Goal: Task Accomplishment & Management: Use online tool/utility

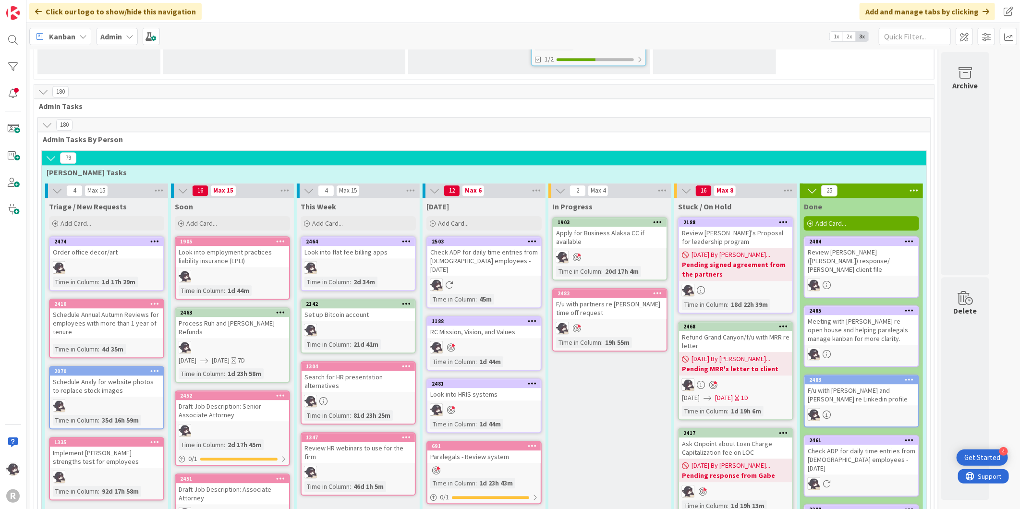
scroll to position [1493, 0]
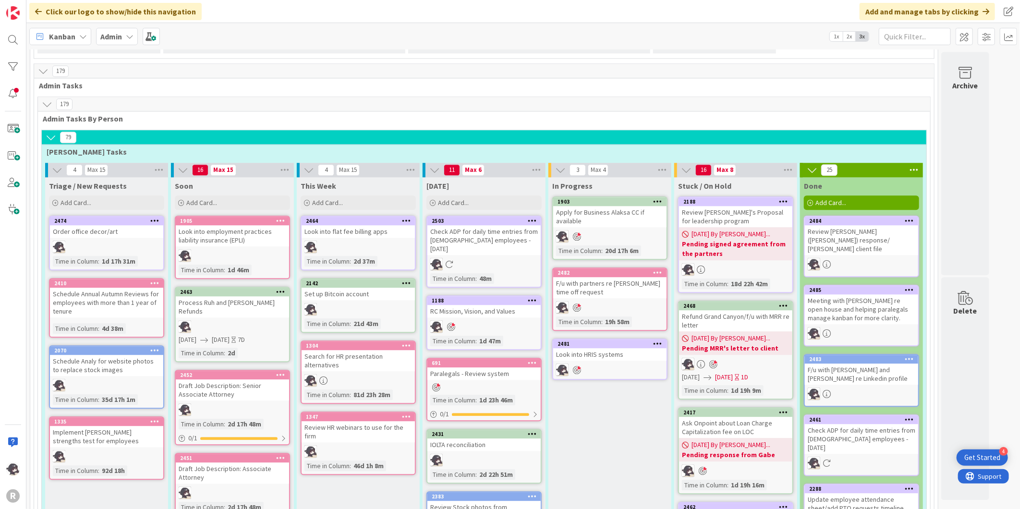
scroll to position [1493, 0]
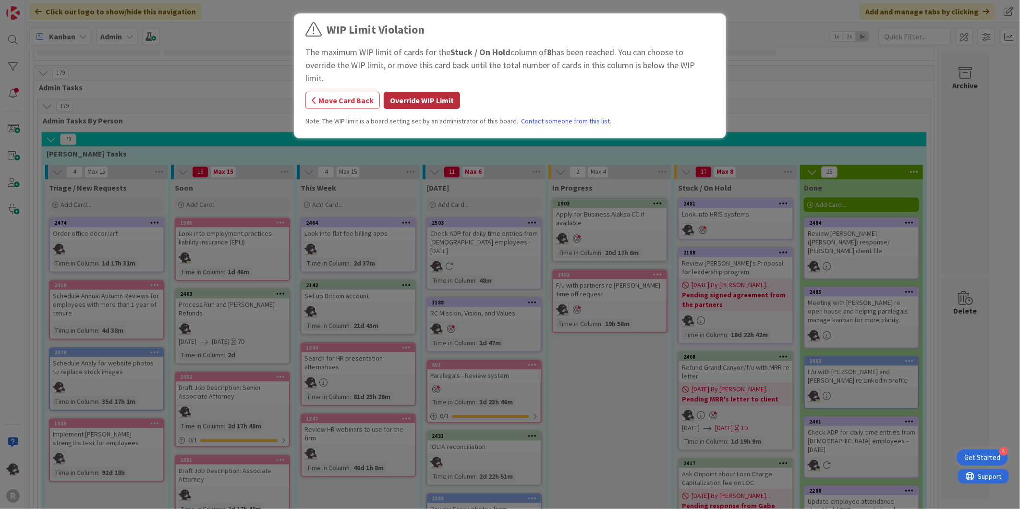
click at [423, 92] on button "Override WIP Limit" at bounding box center [422, 100] width 76 height 17
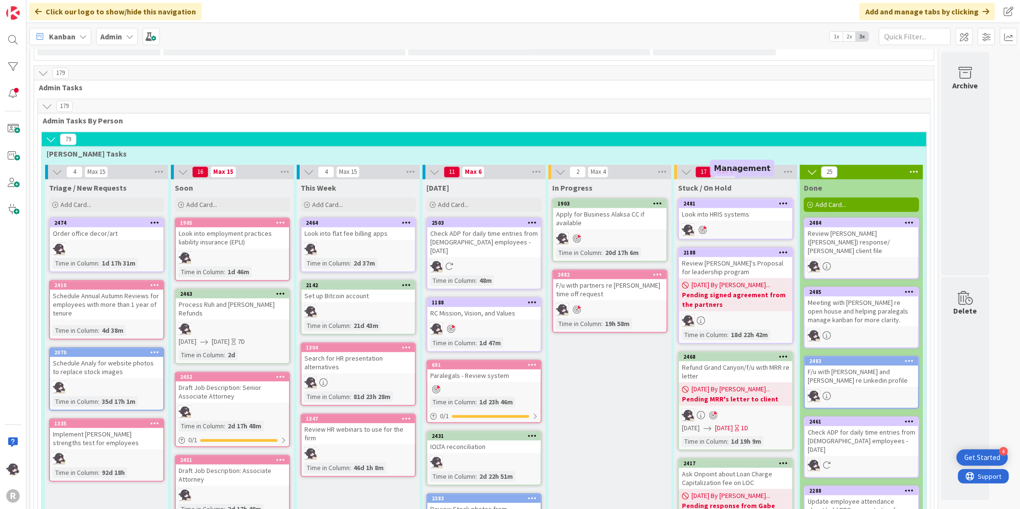
click at [736, 200] on div "2481" at bounding box center [737, 203] width 109 height 7
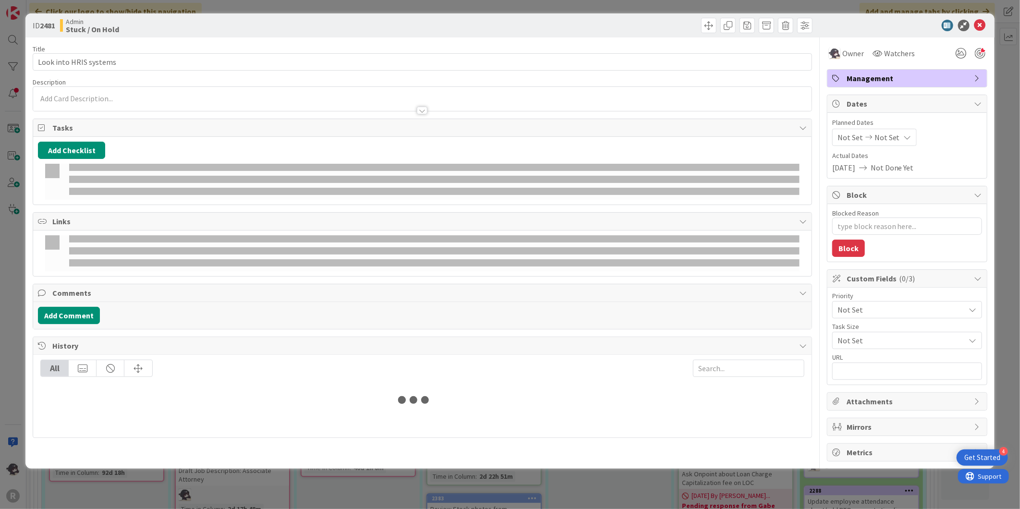
type textarea "x"
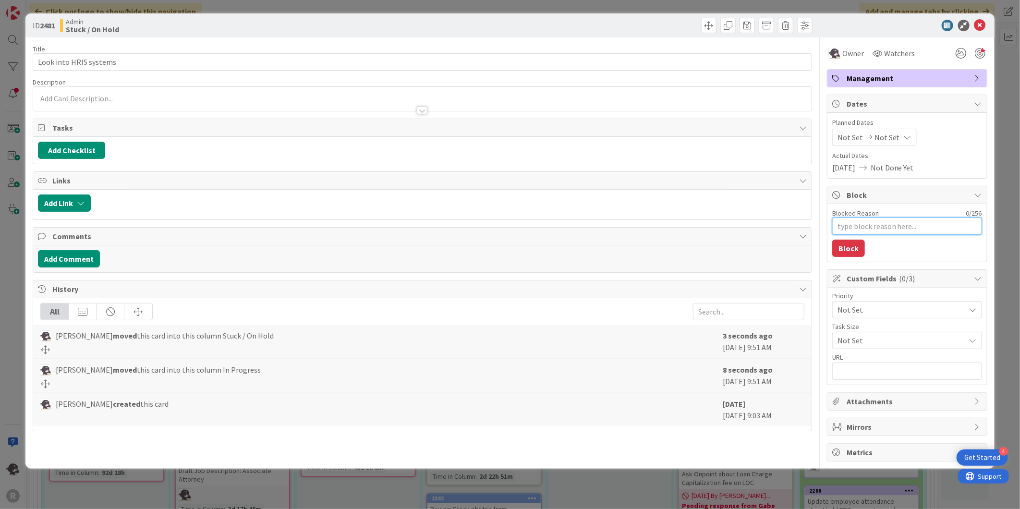
click at [872, 226] on textarea "Blocked Reason" at bounding box center [907, 225] width 150 height 17
type textarea "D"
type textarea "x"
type textarea "De"
type textarea "x"
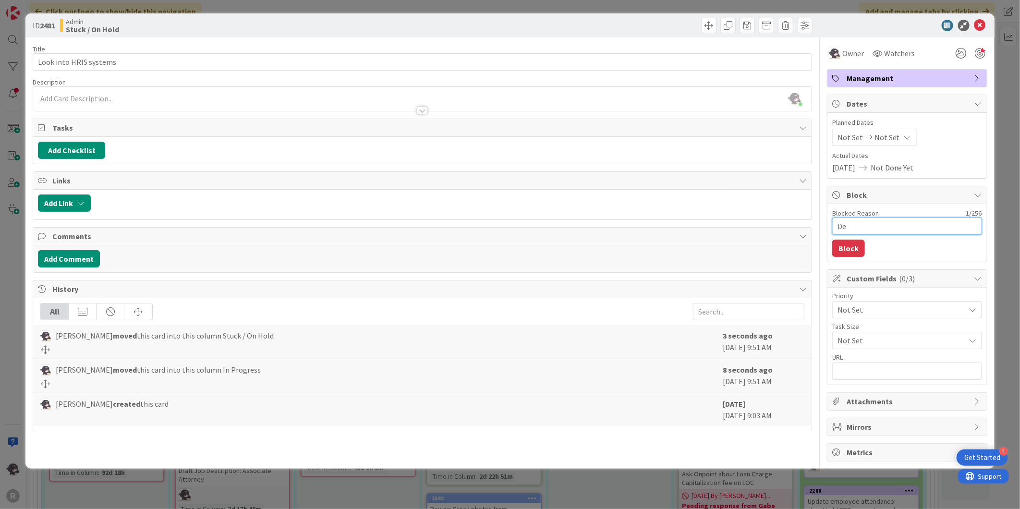
type textarea "Dem"
type textarea "x"
type textarea "Demo"
type textarea "x"
type textarea "Demo"
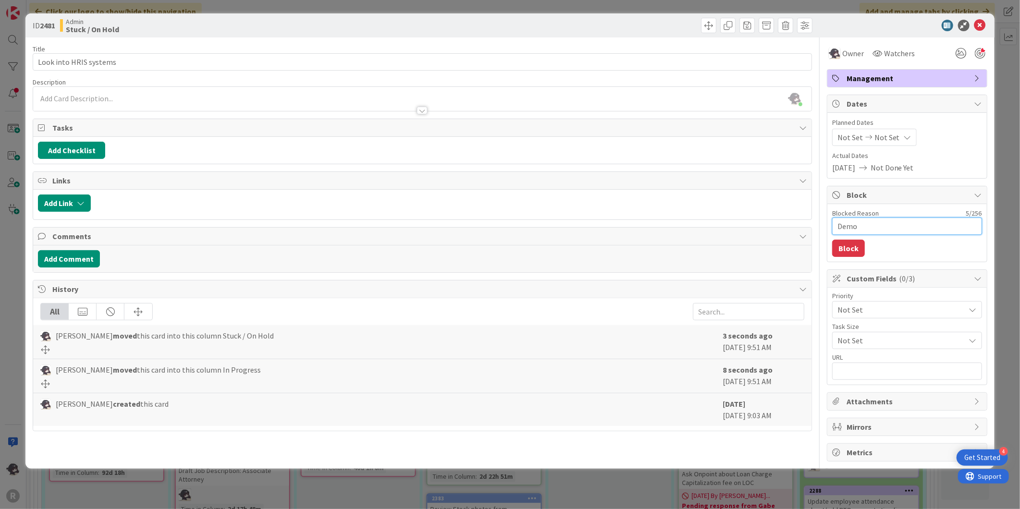
type textarea "x"
type textarea "Demo o"
type textarea "x"
type textarea "Demo on"
type textarea "x"
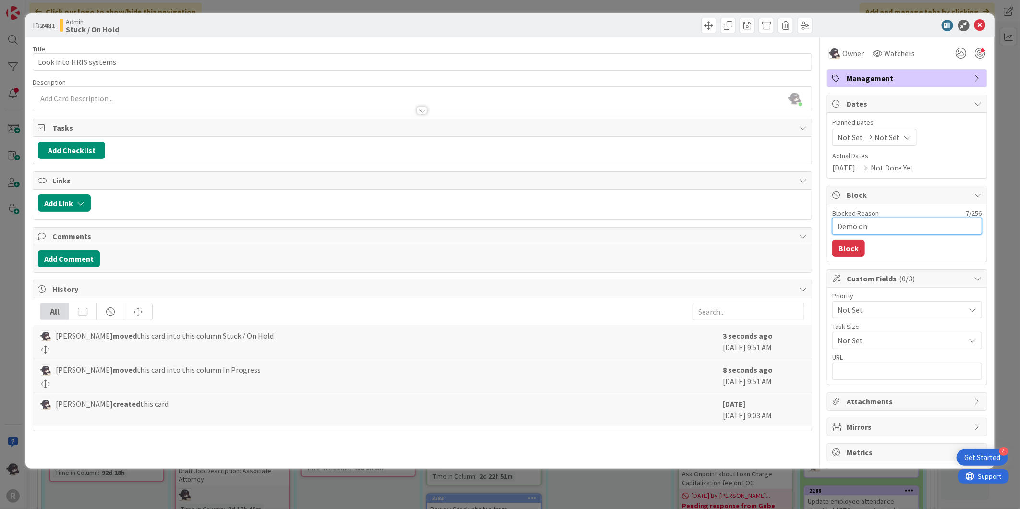
type textarea "Demo on"
type textarea "x"
type textarea "Demo on M"
type textarea "x"
type textarea "Demo on Mo"
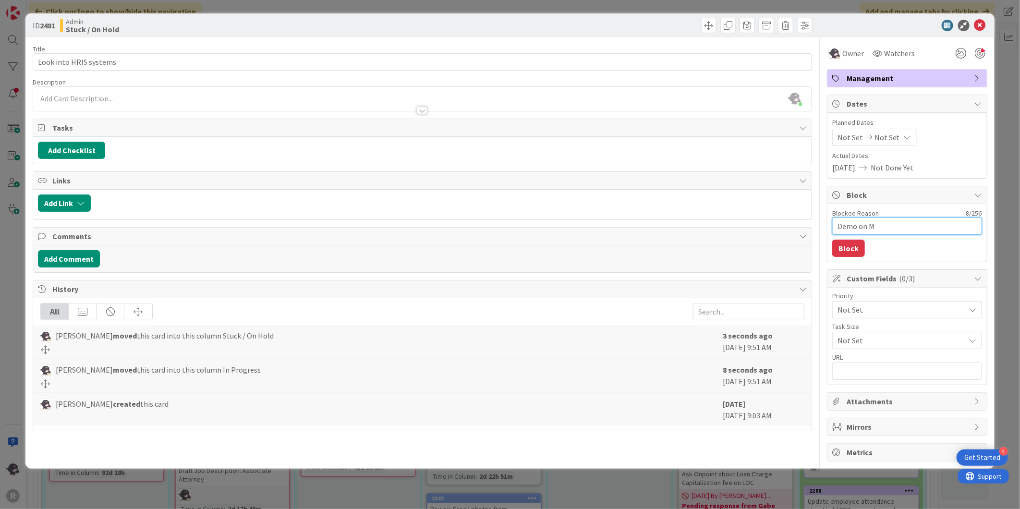
type textarea "x"
type textarea "Demo [DATE]"
type textarea "x"
type textarea "Demo on Mond"
type textarea "x"
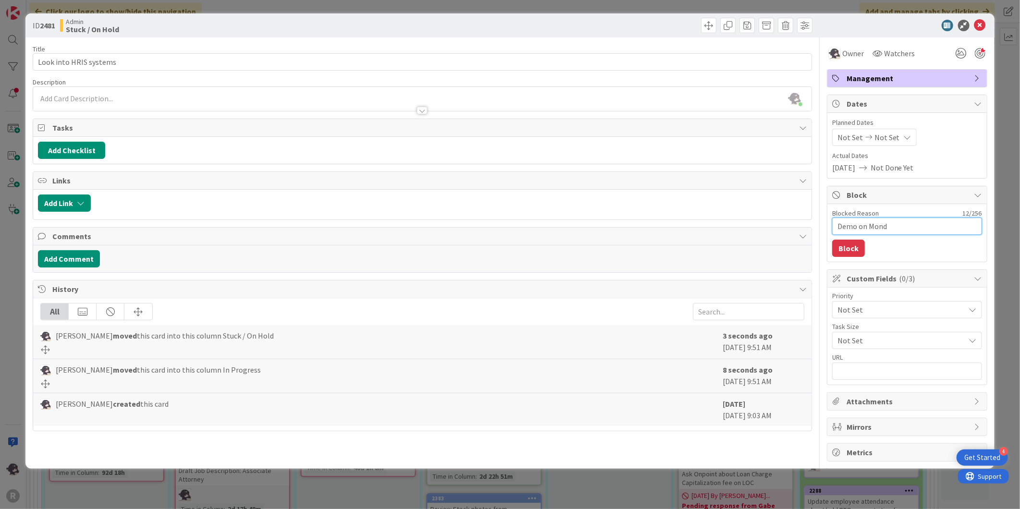
type textarea "Demo on [PERSON_NAME]"
type textarea "x"
type textarea "Demo [DATE]"
type textarea "x"
type textarea "Demo [DATE]"
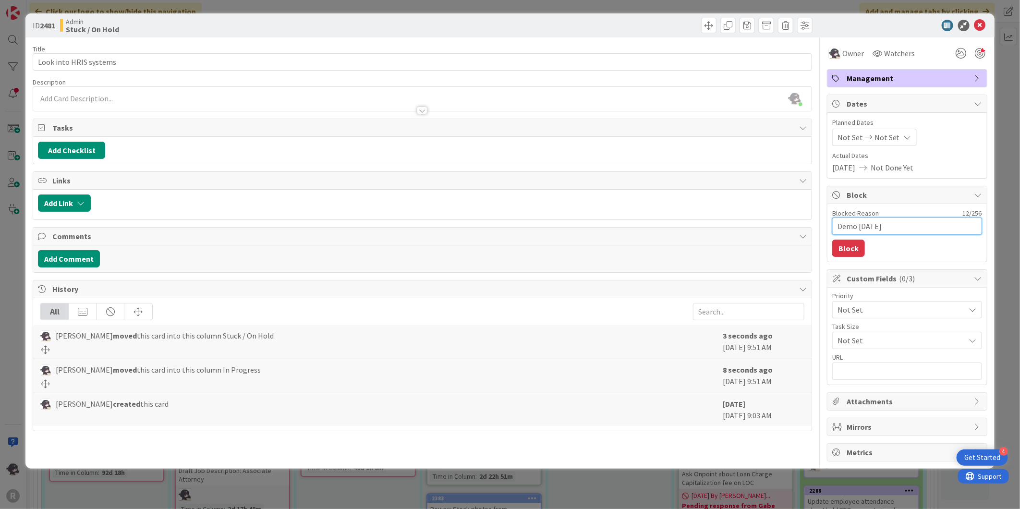
type textarea "x"
type textarea "Demo [DATE] 8"
type textarea "x"
type textarea "Demo [DATE] 8/"
type textarea "x"
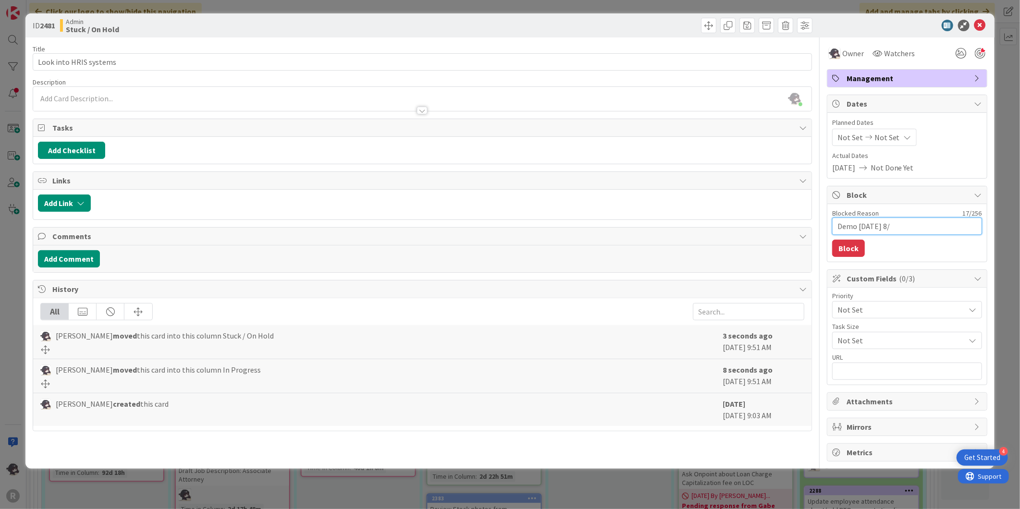
type textarea "Demo [DATE][DATE]"
type textarea "x"
type textarea "Demo [DATE][DATE]"
type textarea "x"
type textarea "Demo [DATE][DATE]"
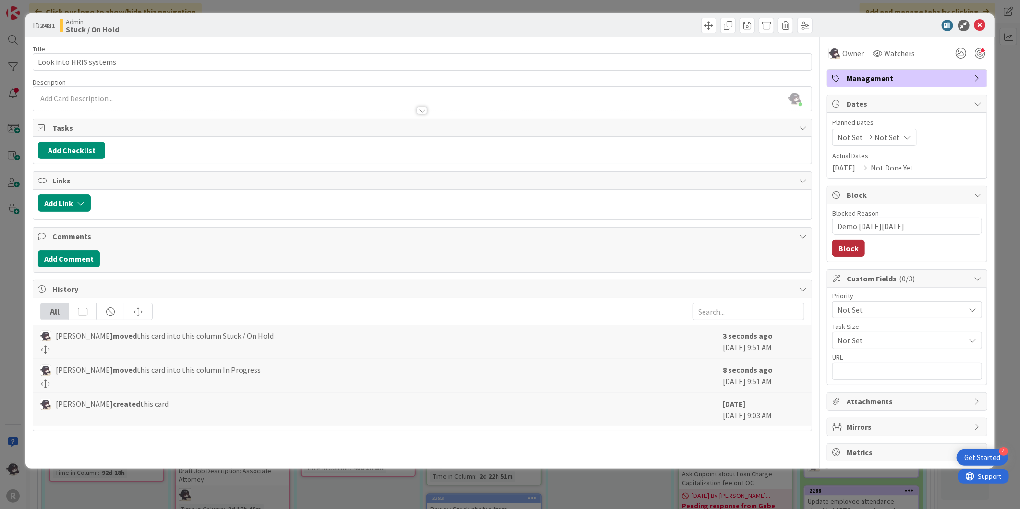
click at [858, 246] on button "Block" at bounding box center [848, 248] width 33 height 17
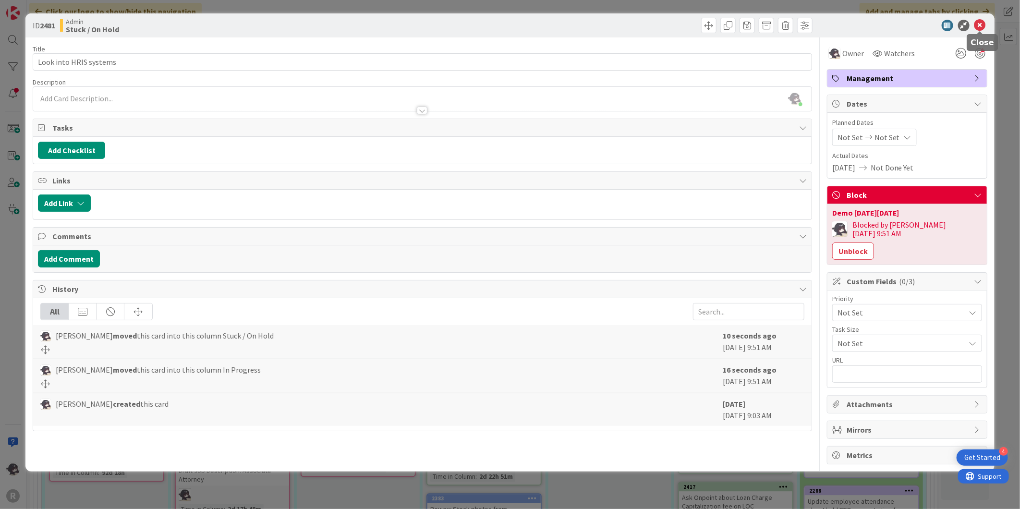
click at [982, 23] on icon at bounding box center [980, 26] width 12 height 12
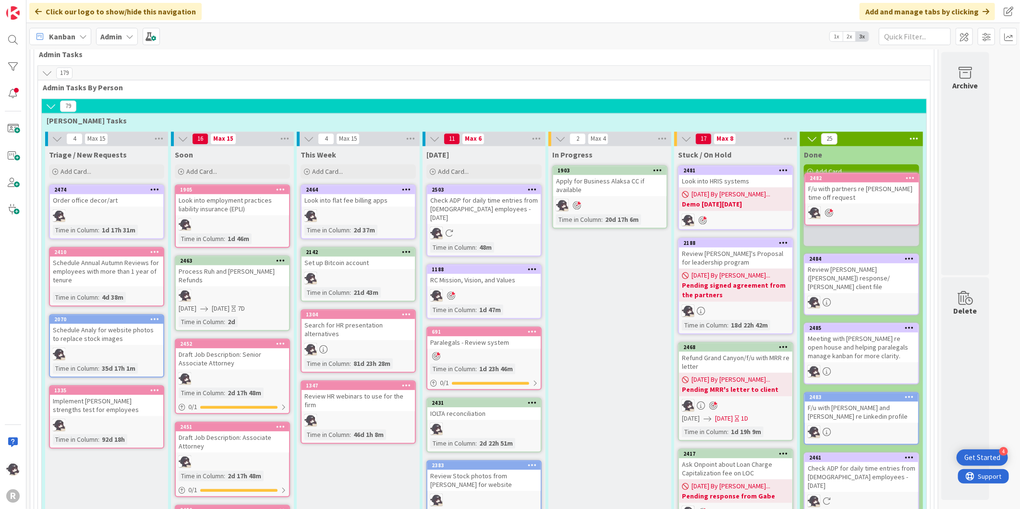
scroll to position [1525, 0]
